Goal: Navigation & Orientation: Find specific page/section

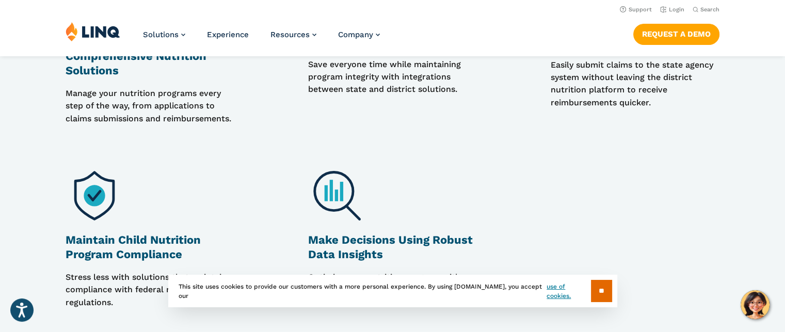
scroll to position [652, 0]
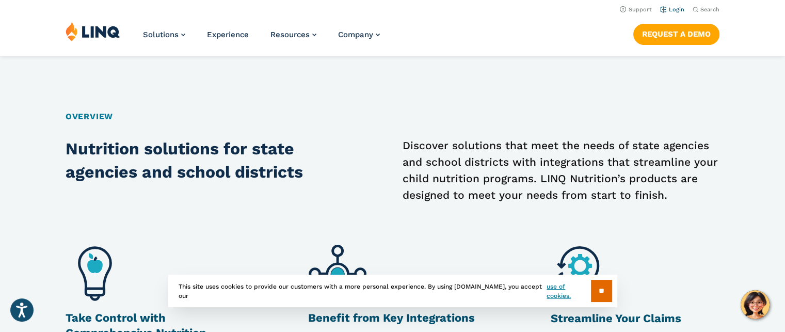
click at [681, 12] on link "Login" at bounding box center [672, 9] width 24 height 7
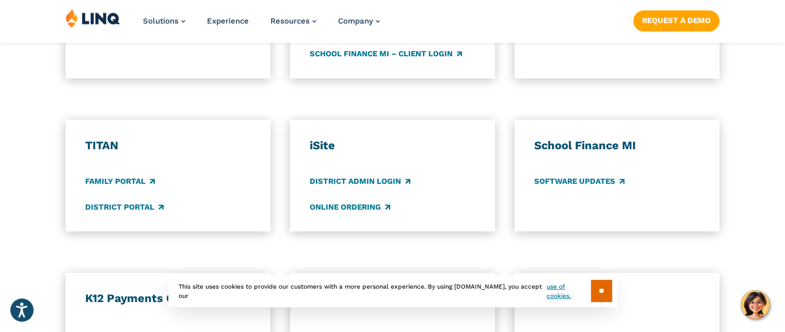
scroll to position [693, 0]
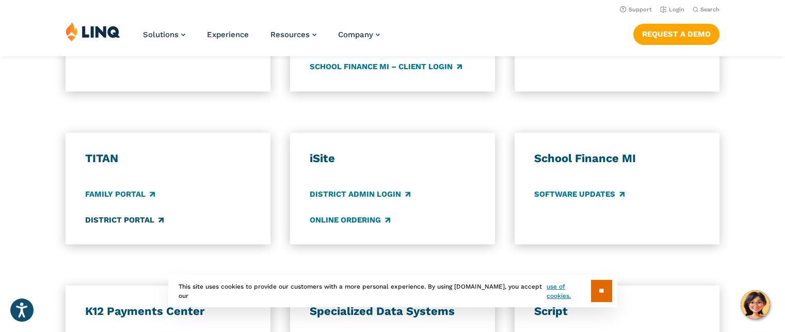
click at [140, 216] on link "District Portal" at bounding box center [124, 219] width 78 height 11
